Goal: Transaction & Acquisition: Purchase product/service

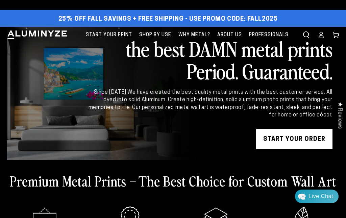
click at [326, 33] on link "Log in" at bounding box center [321, 34] width 15 height 15
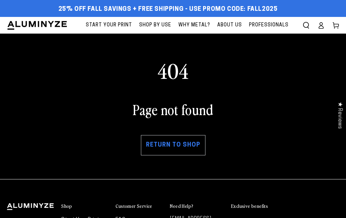
click at [187, 145] on link "Return to shop" at bounding box center [173, 145] width 65 height 20
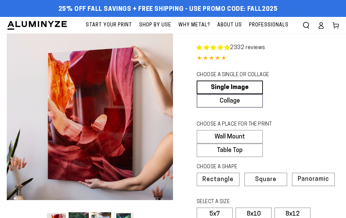
select select "**********"
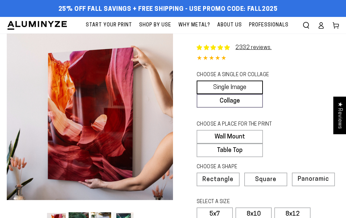
click at [249, 85] on link "Single Image" at bounding box center [230, 88] width 66 height 14
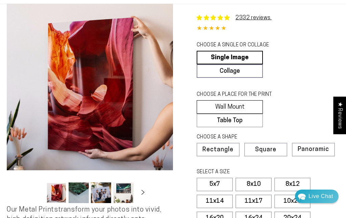
click at [251, 107] on label "Wall Mount" at bounding box center [230, 107] width 66 height 14
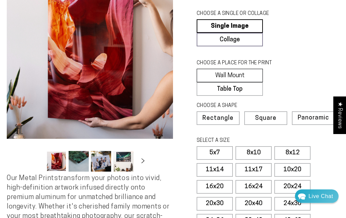
scroll to position [61, 0]
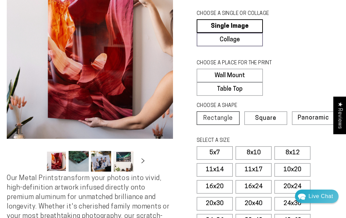
click at [227, 121] on label "Rectangle" at bounding box center [218, 118] width 43 height 14
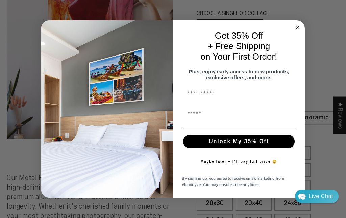
click at [216, 168] on button "Maybe later – I’ll pay full price 😅" at bounding box center [240, 162] width 84 height 14
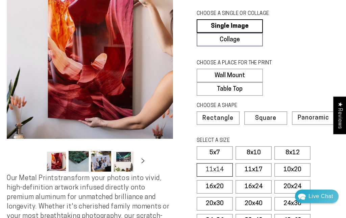
click at [223, 169] on label "11x14" at bounding box center [215, 170] width 36 height 14
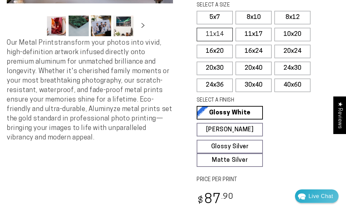
scroll to position [197, 0]
click at [247, 111] on link "Glossy White Glossy White Our bright white glossy surface increases color satur…" at bounding box center [230, 113] width 66 height 14
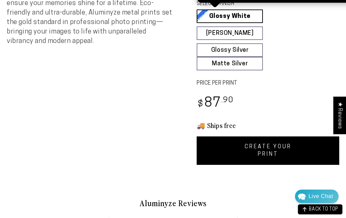
scroll to position [0, 0]
click at [284, 146] on link "CREATE YOUR PRINT" at bounding box center [268, 150] width 143 height 28
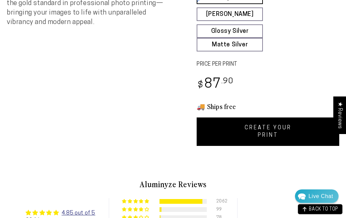
scroll to position [312, 0]
click at [280, 126] on link "CREATE YOUR PRINT" at bounding box center [268, 131] width 143 height 28
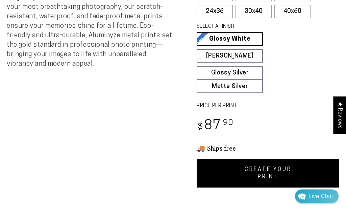
scroll to position [270, 0]
click at [252, 170] on link "CREATE YOUR PRINT" at bounding box center [268, 173] width 143 height 28
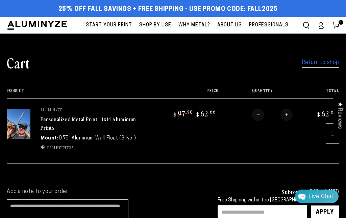
click at [260, 211] on input "text" at bounding box center [263, 212] width 90 height 14
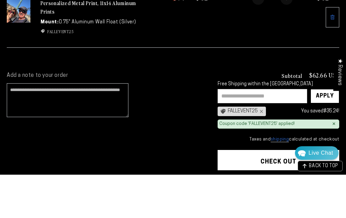
type input "*"
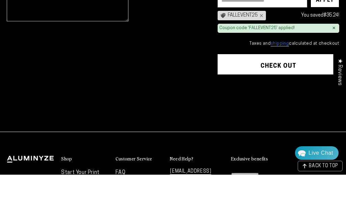
scroll to position [169, 0]
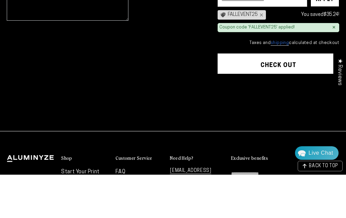
click at [221, 122] on shopify-apple-pay-button at bounding box center [219, 124] width 1 height 5
